Goal: Task Accomplishment & Management: Manage account settings

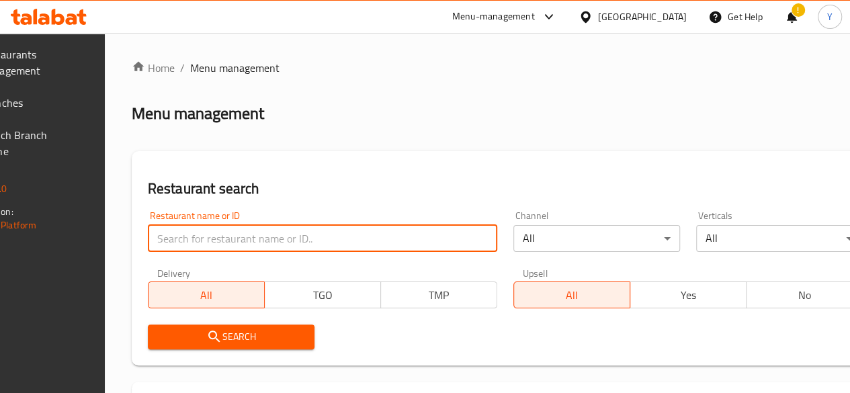
click at [269, 232] on input "search" at bounding box center [322, 238] width 349 height 27
type input "ش"
type input "AL Ruwad Burger"
click button "Search" at bounding box center [231, 336] width 167 height 25
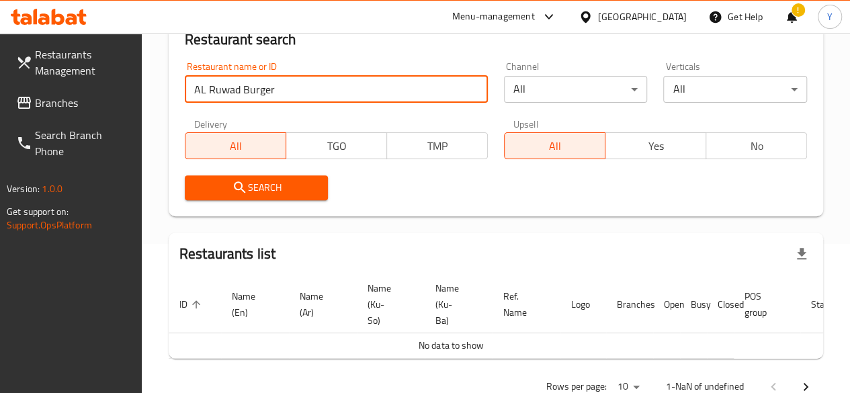
scroll to position [197, 0]
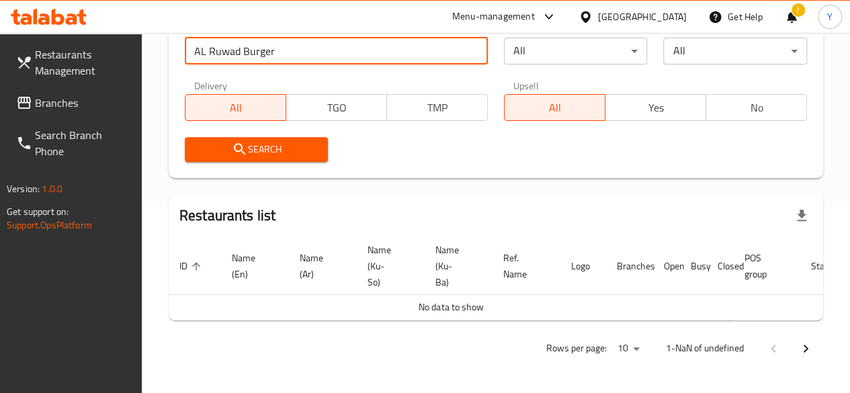
click at [275, 143] on span "Search" at bounding box center [256, 149] width 122 height 17
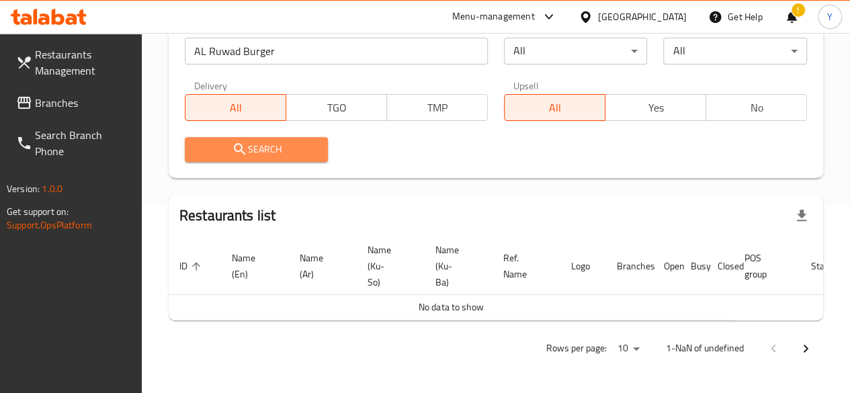
click at [297, 141] on span "Search" at bounding box center [256, 149] width 122 height 17
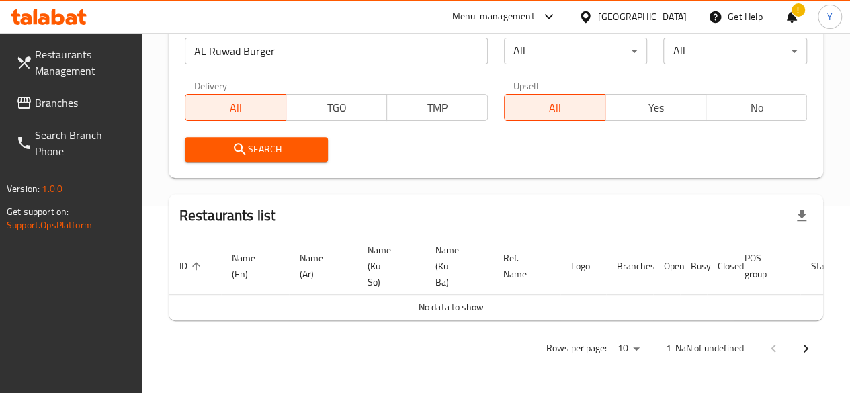
click at [292, 42] on input "AL Ruwad Burger" at bounding box center [336, 51] width 303 height 27
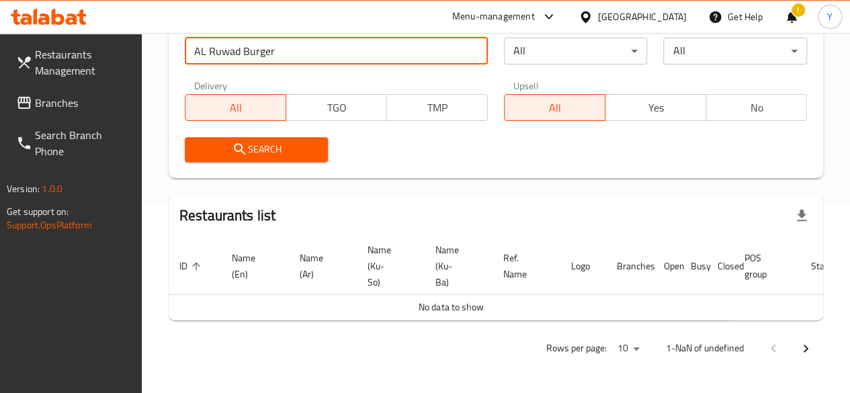
click button "Search" at bounding box center [257, 149] width 144 height 25
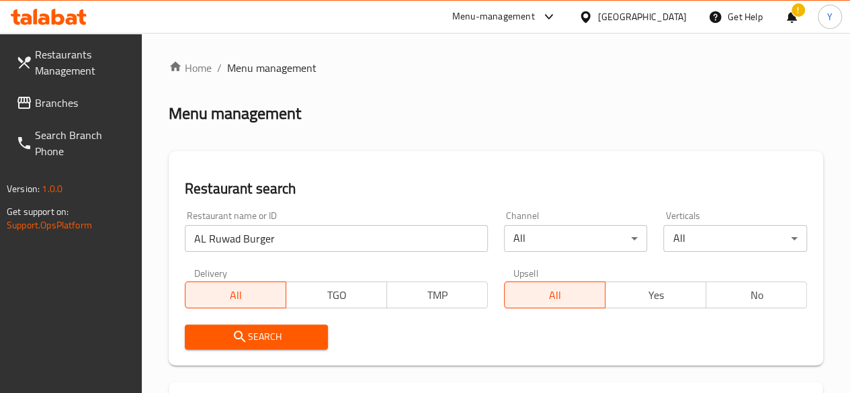
click at [257, 72] on span "Menu management" at bounding box center [271, 68] width 89 height 16
click at [206, 67] on link "Home" at bounding box center [190, 68] width 43 height 16
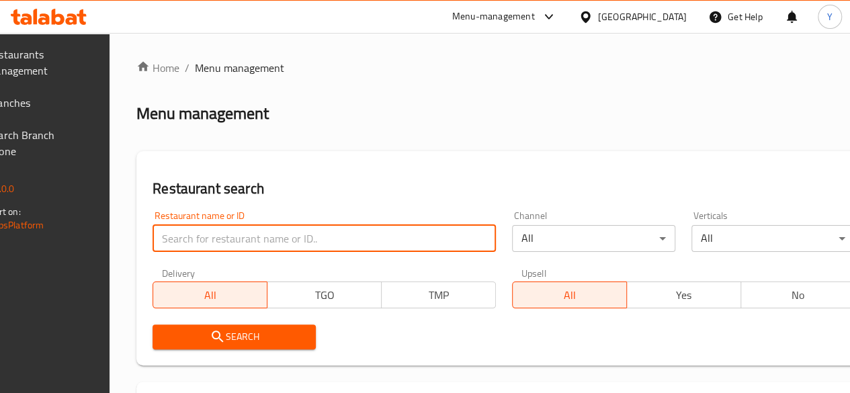
click at [232, 243] on input "search" at bounding box center [323, 238] width 343 height 27
type input "AL Ruwad Burger"
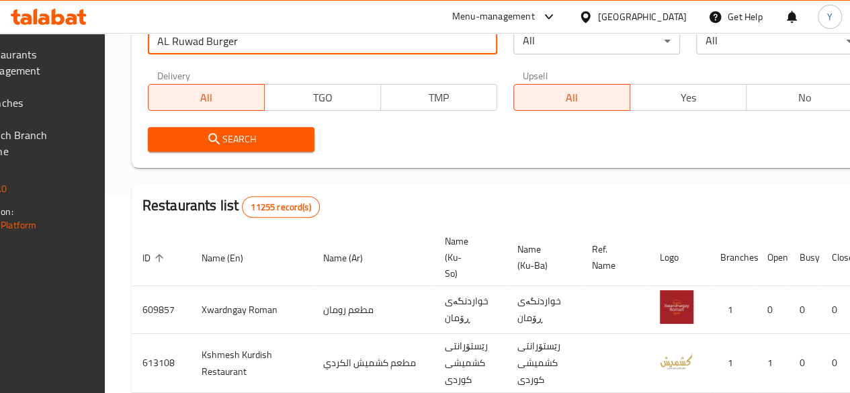
scroll to position [217, 0]
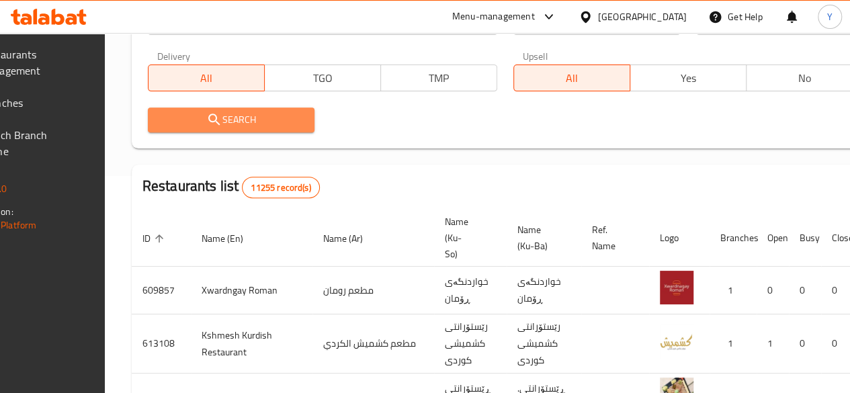
click at [294, 110] on button "Search" at bounding box center [231, 119] width 167 height 25
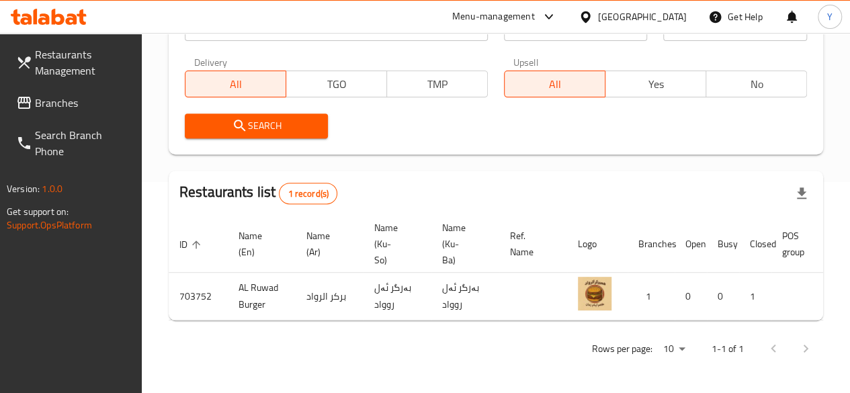
scroll to position [0, 132]
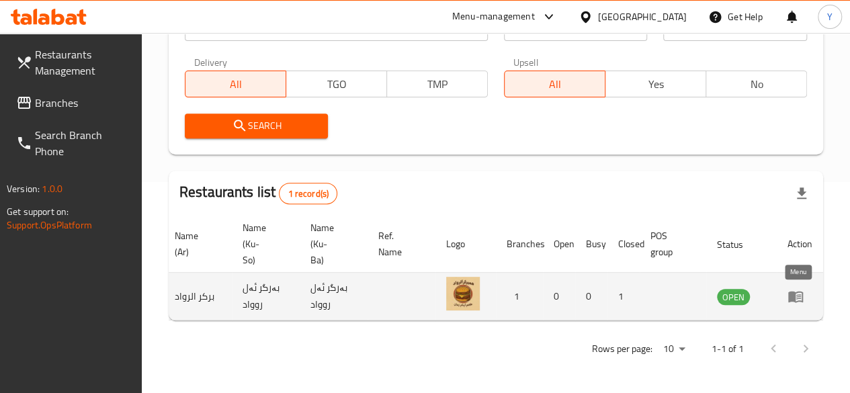
click at [805, 291] on link "enhanced table" at bounding box center [799, 296] width 25 height 16
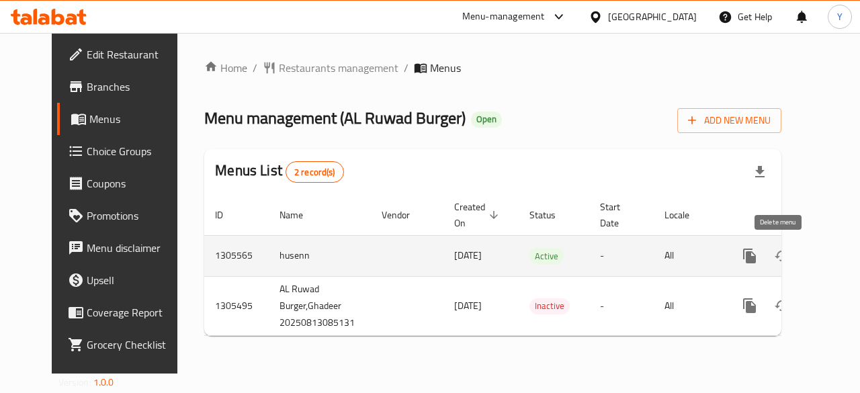
click at [799, 257] on div "enhanced table" at bounding box center [798, 256] width 129 height 32
click at [830, 257] on link "enhanced table" at bounding box center [846, 256] width 32 height 32
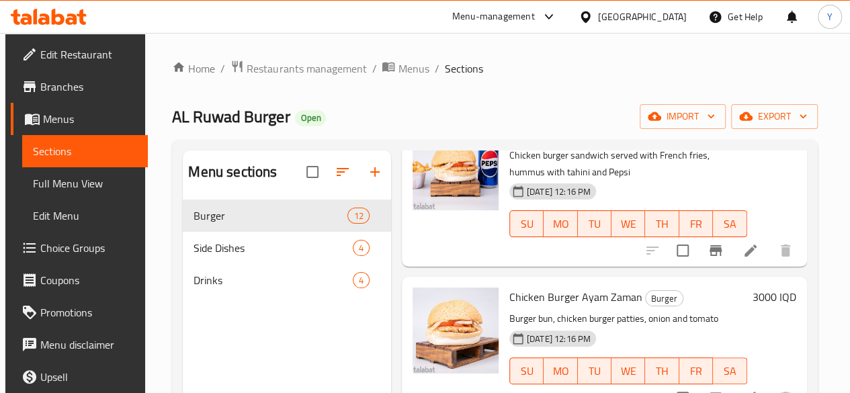
scroll to position [188, 0]
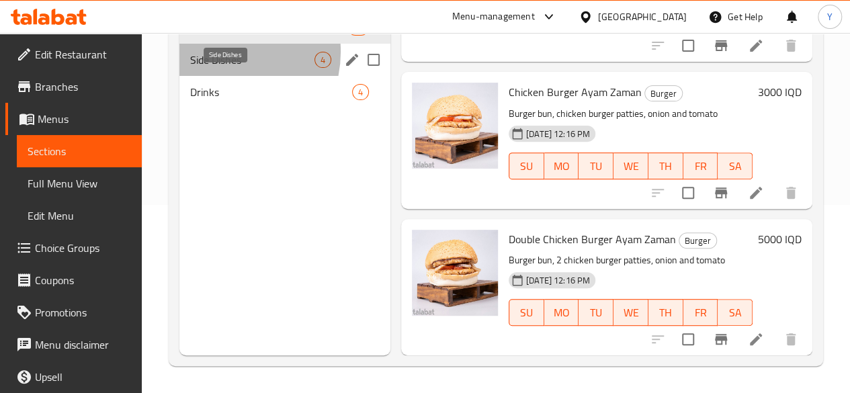
click at [220, 68] on span "Side Dishes" at bounding box center [252, 60] width 124 height 16
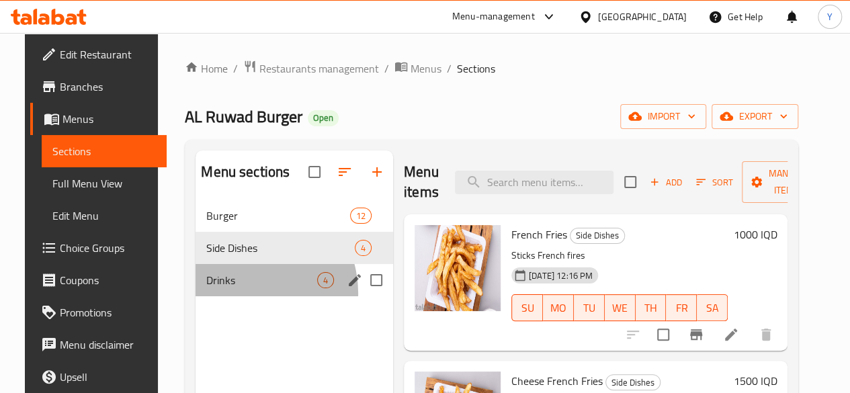
click at [230, 296] on div "Drinks 4" at bounding box center [294, 280] width 198 height 32
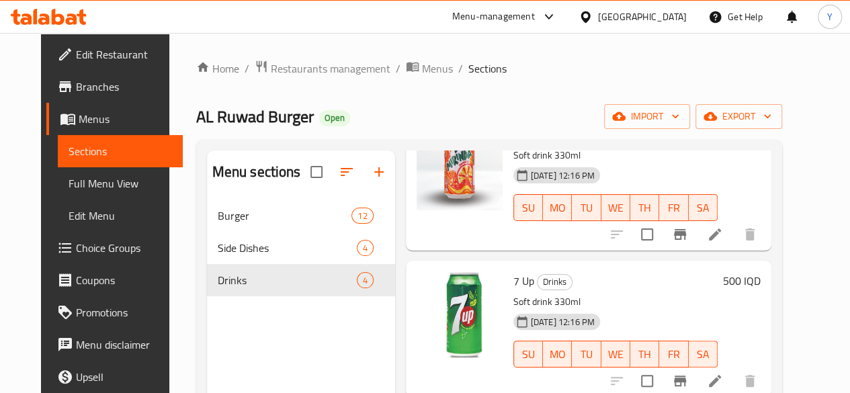
scroll to position [188, 0]
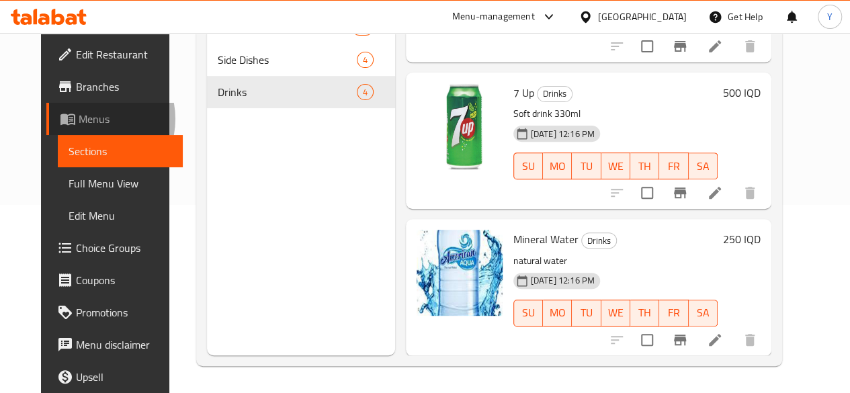
click at [79, 119] on span "Menus" at bounding box center [125, 119] width 93 height 16
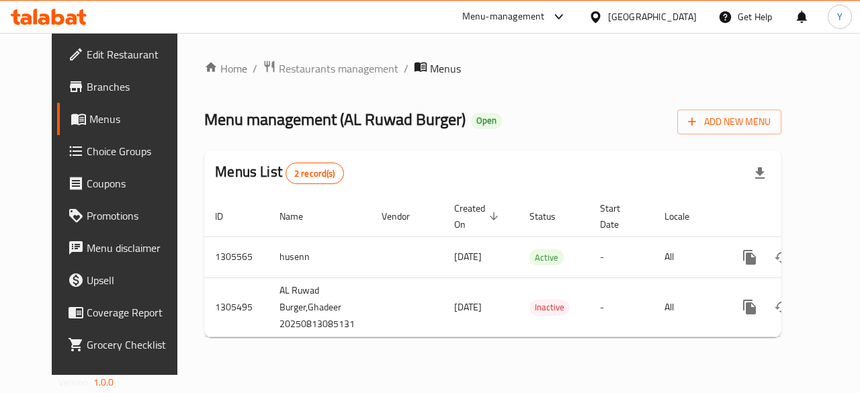
click at [91, 126] on span "Menus" at bounding box center [136, 119] width 95 height 16
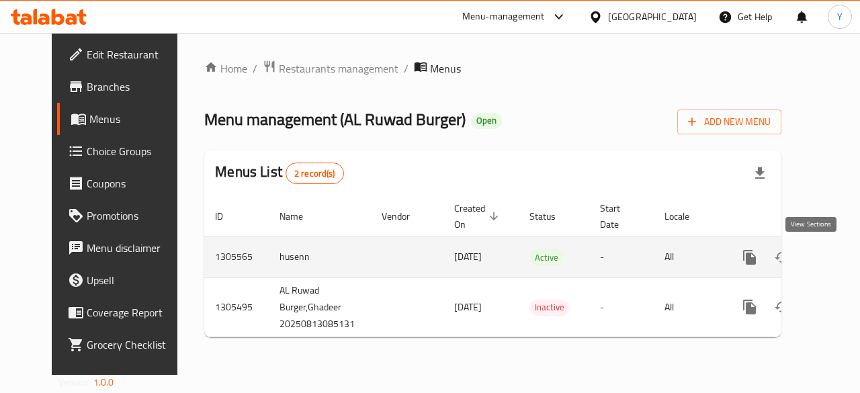
click at [838, 255] on icon "enhanced table" at bounding box center [846, 257] width 16 height 16
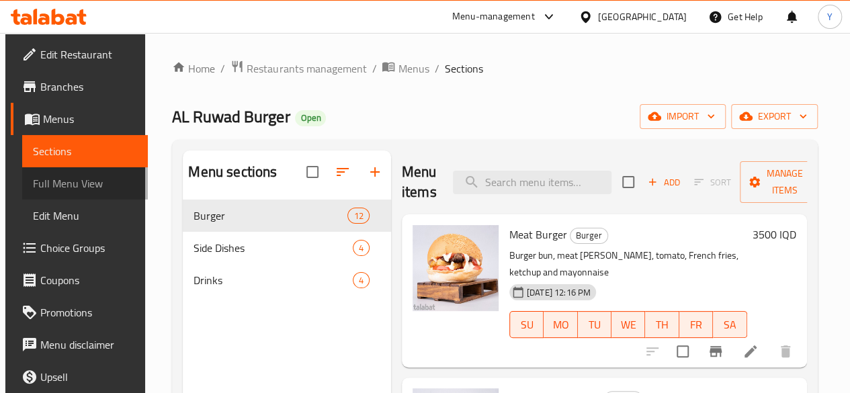
click at [81, 181] on span "Full Menu View" at bounding box center [84, 183] width 103 height 16
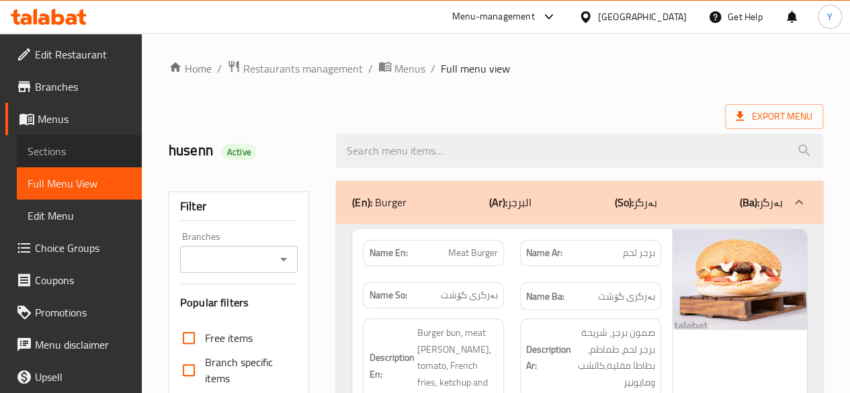
click at [87, 156] on span "Sections" at bounding box center [79, 151] width 103 height 16
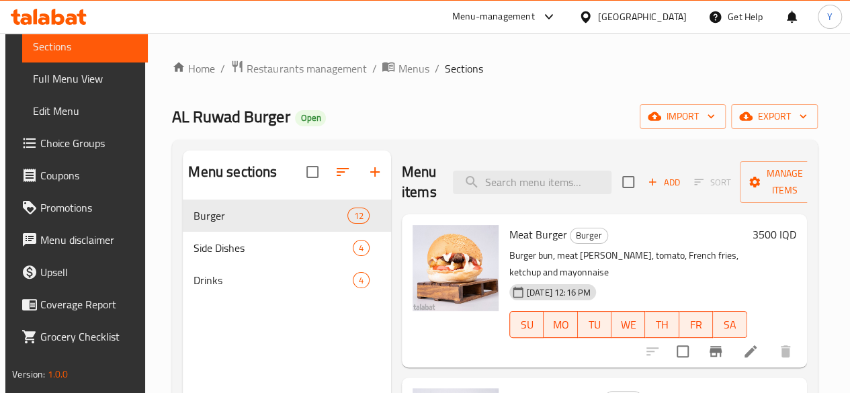
scroll to position [51, 0]
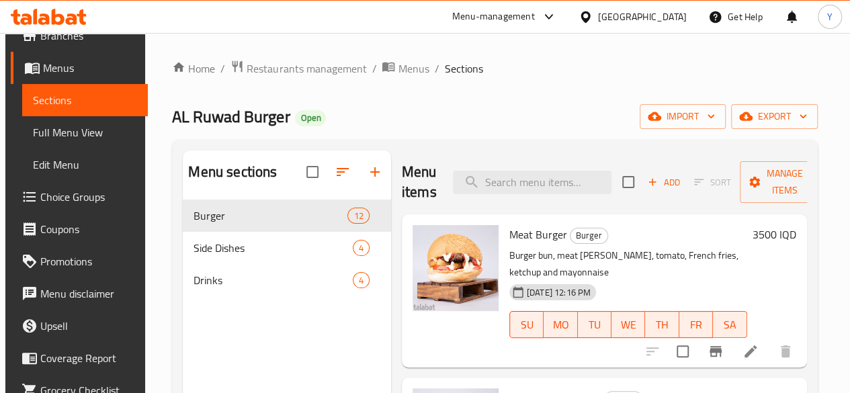
click at [87, 157] on span "Edit Menu" at bounding box center [84, 165] width 103 height 16
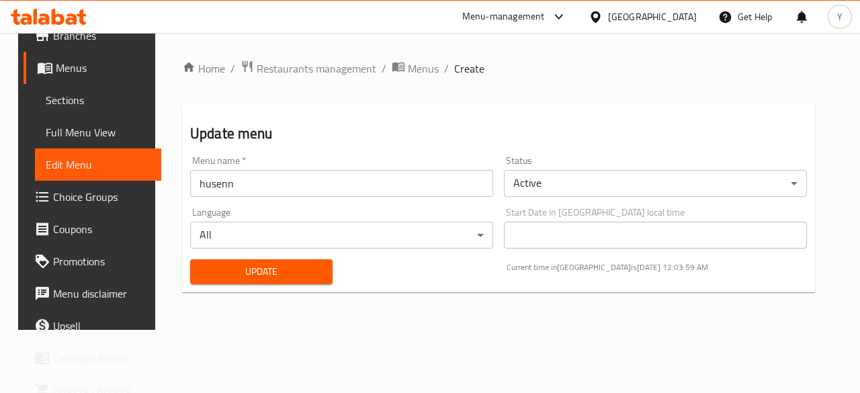
click at [88, 120] on link "Full Menu View" at bounding box center [98, 132] width 127 height 32
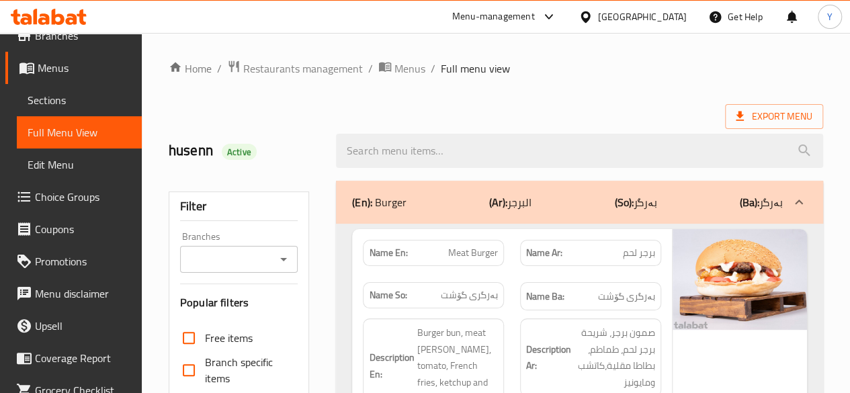
click at [64, 88] on link "Sections" at bounding box center [79, 100] width 125 height 32
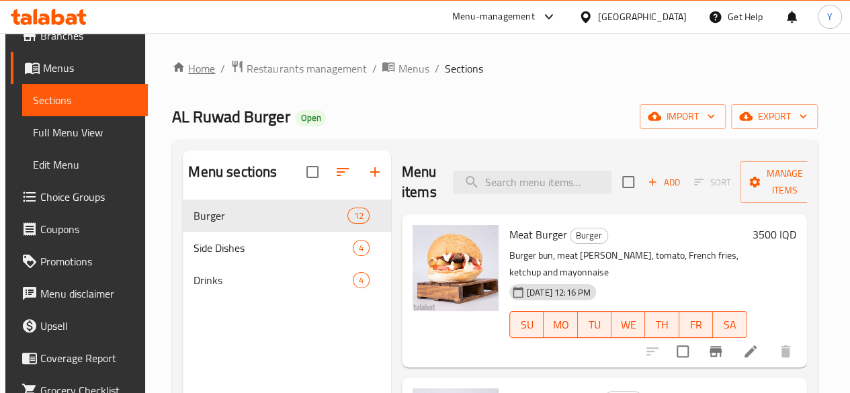
click at [189, 72] on link "Home" at bounding box center [193, 68] width 43 height 16
